Goal: Task Accomplishment & Management: Use online tool/utility

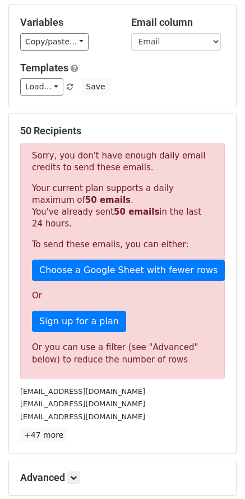
scroll to position [181, 0]
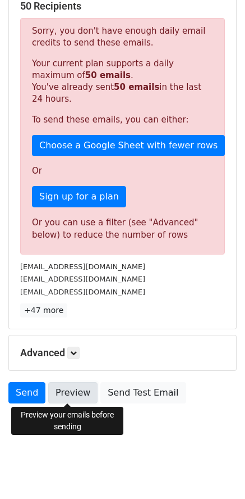
click at [59, 392] on link "Preview" at bounding box center [72, 392] width 49 height 21
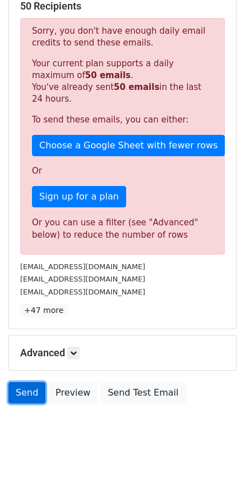
click at [23, 393] on link "Send" at bounding box center [26, 392] width 37 height 21
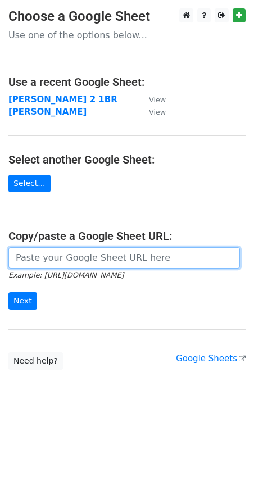
click at [39, 253] on input "url" at bounding box center [123, 257] width 231 height 21
paste input "[URL][DOMAIN_NAME]"
type input "[URL][DOMAIN_NAME]"
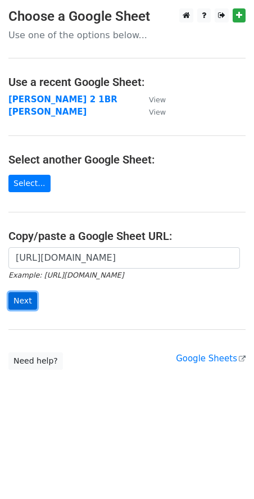
scroll to position [0, 0]
click at [29, 302] on input "Next" at bounding box center [22, 300] width 29 height 17
